Goal: Task Accomplishment & Management: Manage account settings

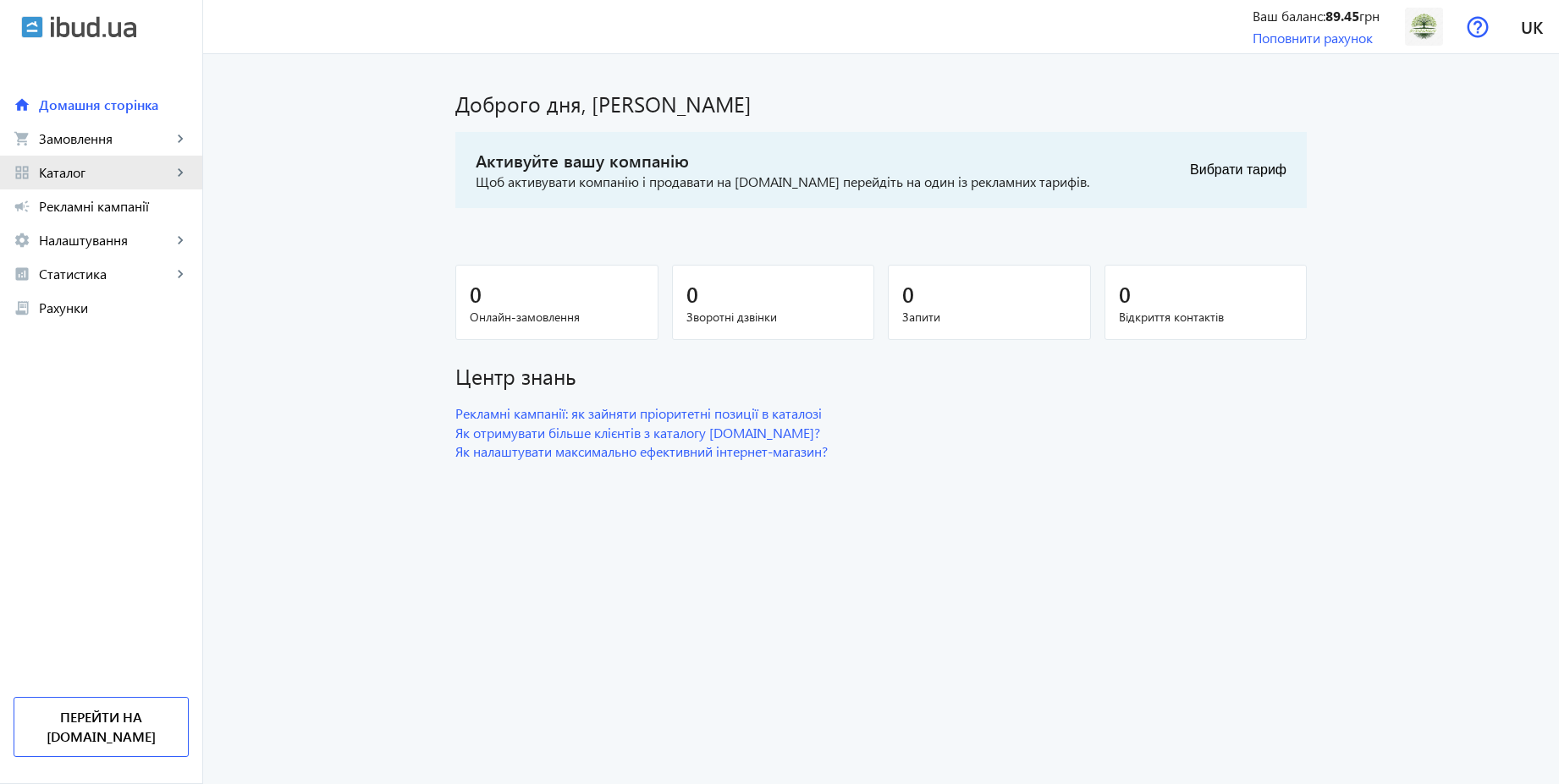
click at [83, 173] on span "Каталог" at bounding box center [105, 172] width 133 height 17
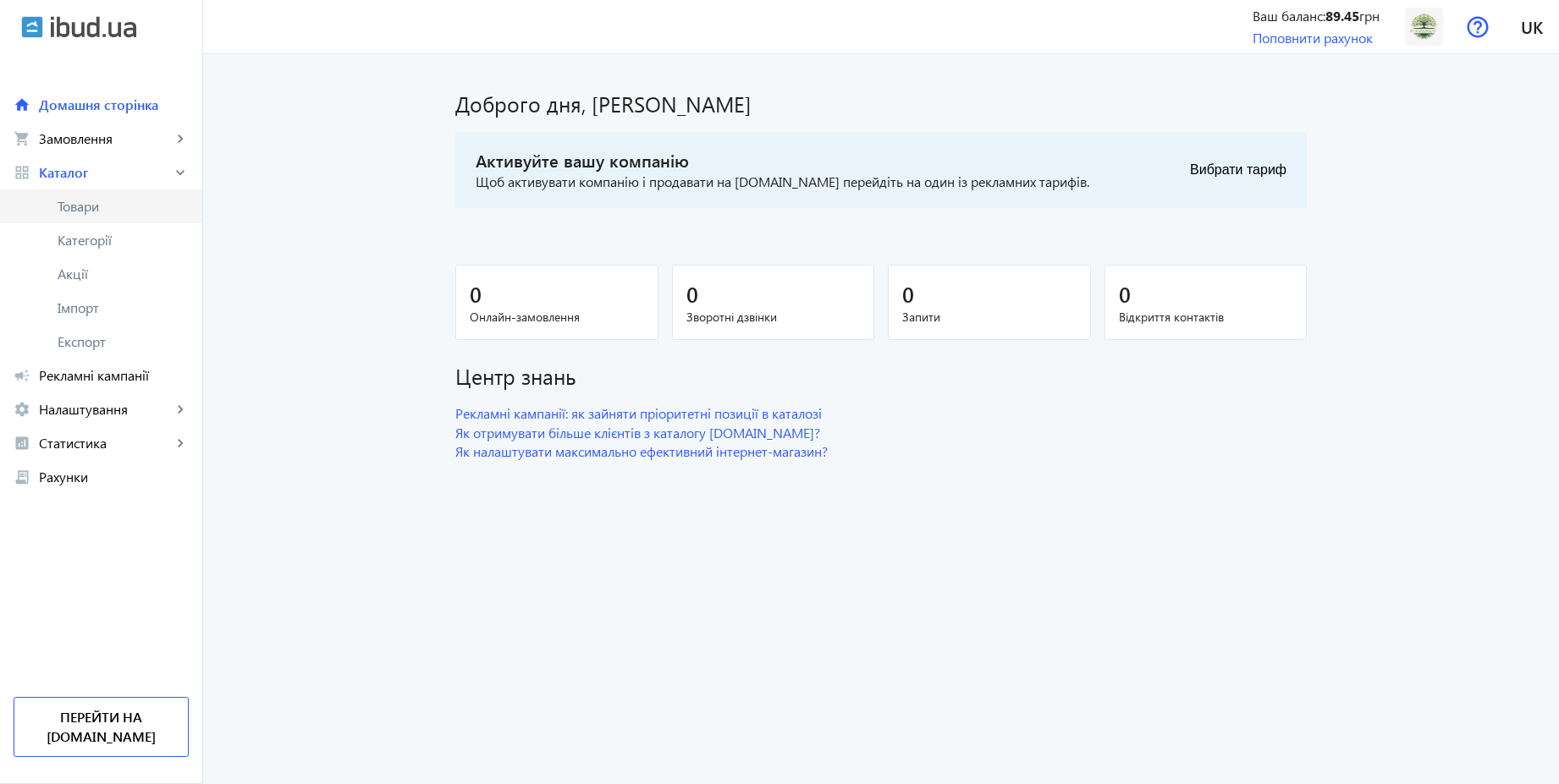
click at [87, 211] on span "Товари" at bounding box center [123, 206] width 131 height 17
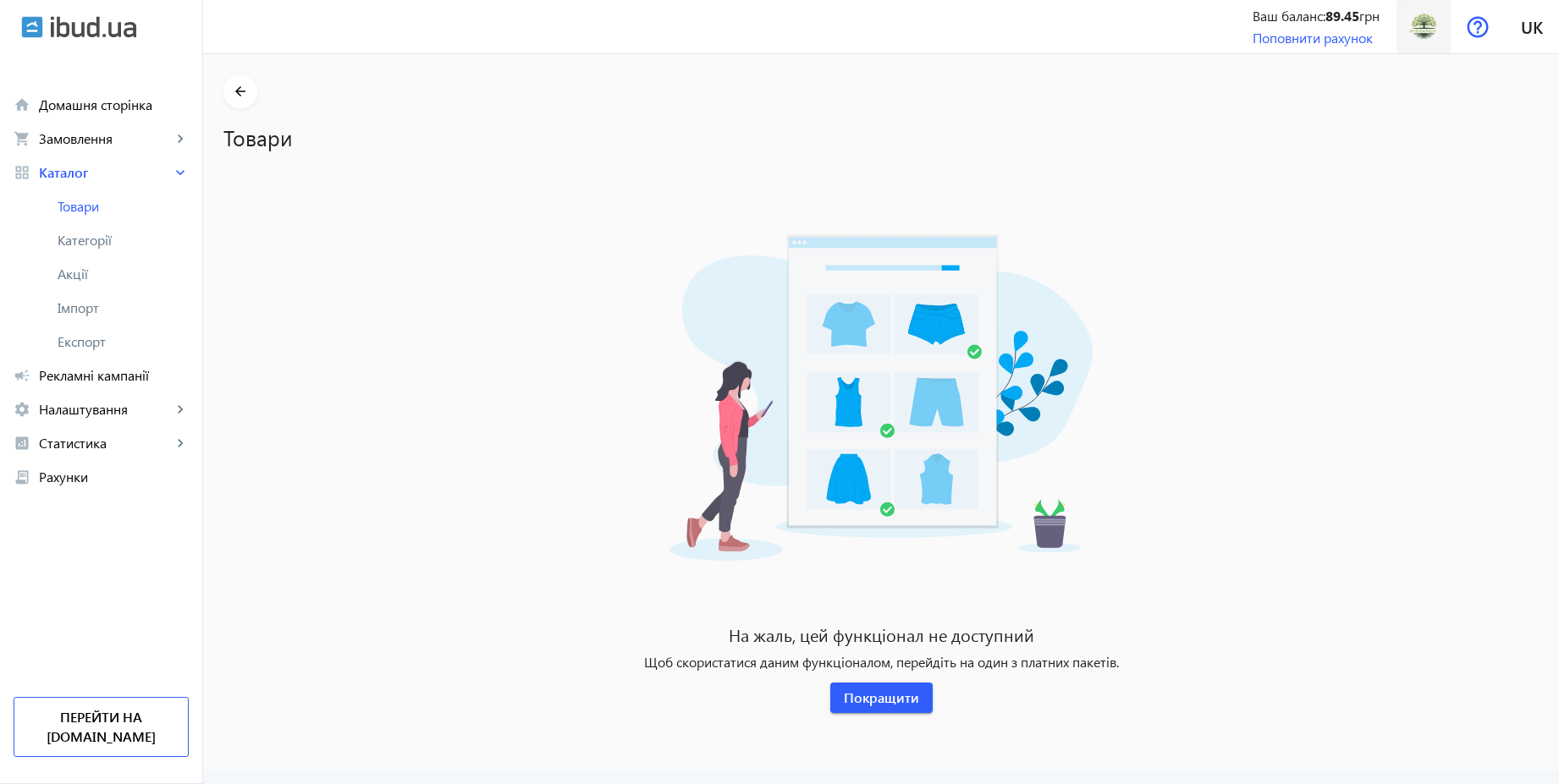
click at [1414, 25] on img at bounding box center [1424, 26] width 38 height 38
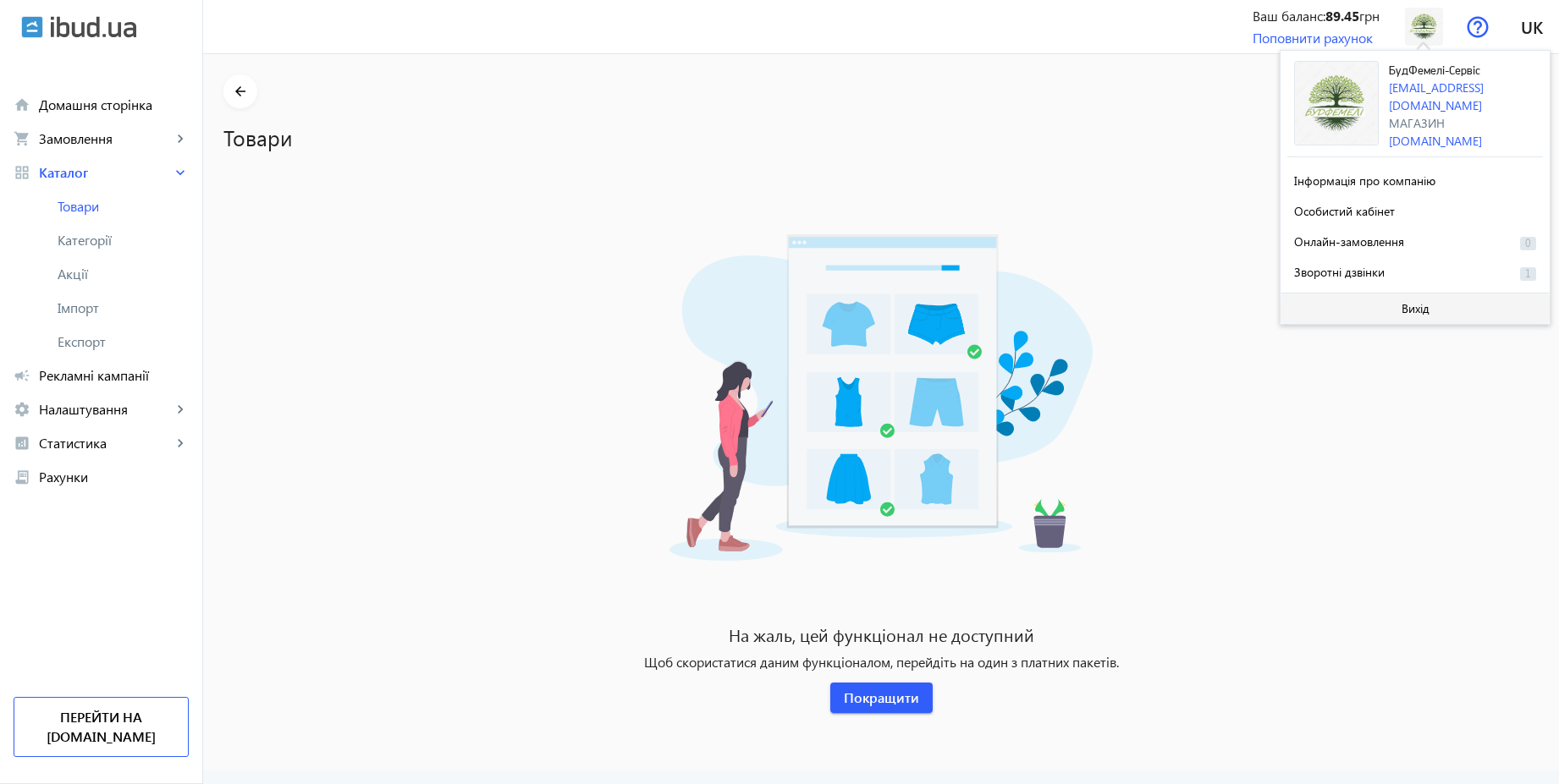
click at [1418, 307] on span "Вихід" at bounding box center [1415, 308] width 28 height 14
